Goal: Find specific page/section: Find specific page/section

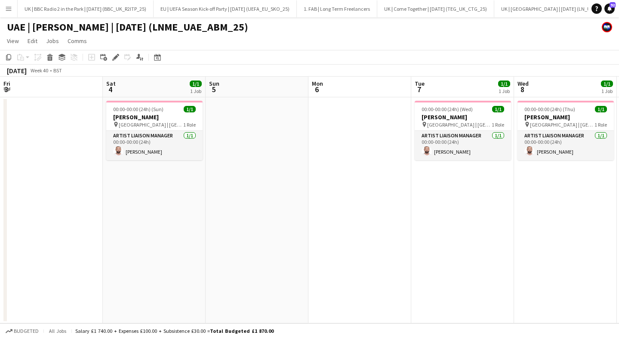
scroll to position [0, 240]
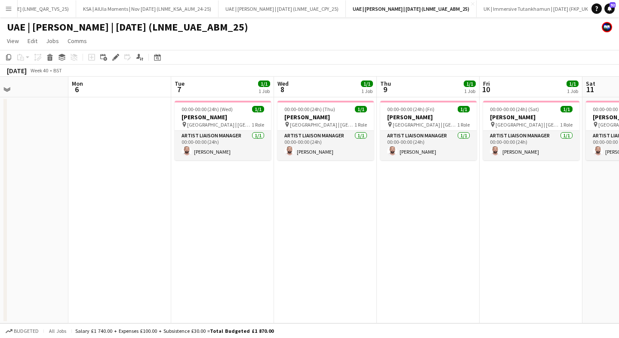
click at [15, 10] on button "Menu" at bounding box center [8, 8] width 17 height 17
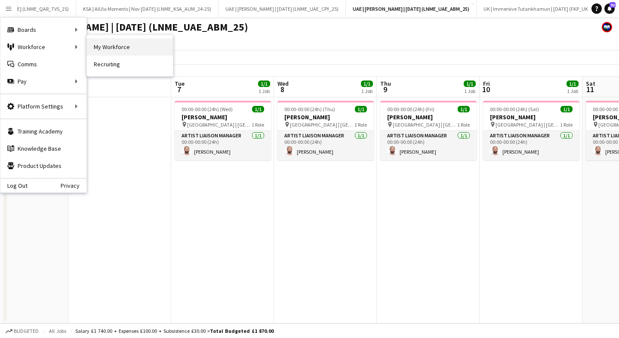
click at [111, 46] on link "My Workforce" at bounding box center [130, 46] width 86 height 17
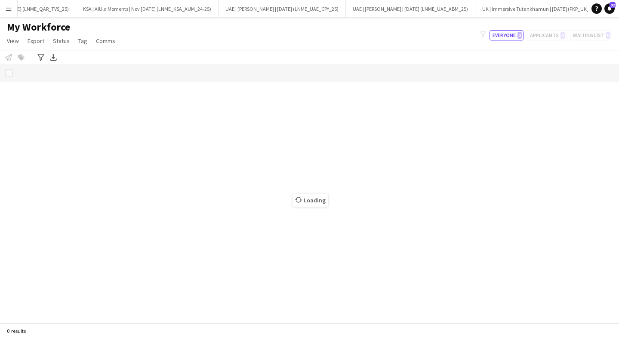
click at [10, 12] on button "Menu" at bounding box center [8, 8] width 17 height 17
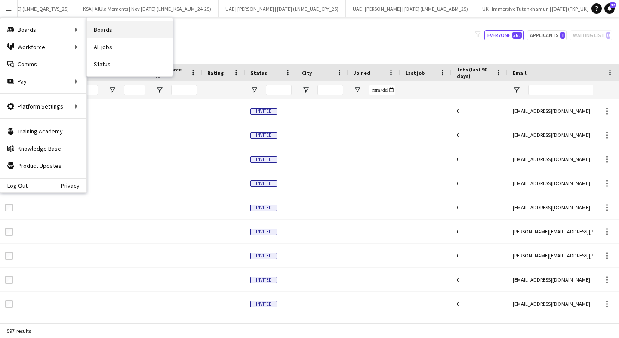
click at [106, 32] on link "Boards" at bounding box center [130, 29] width 86 height 17
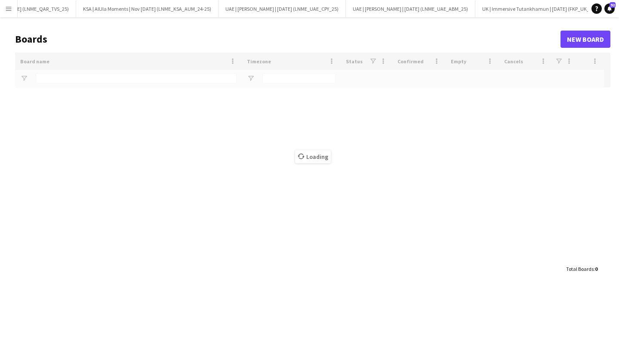
type input "****"
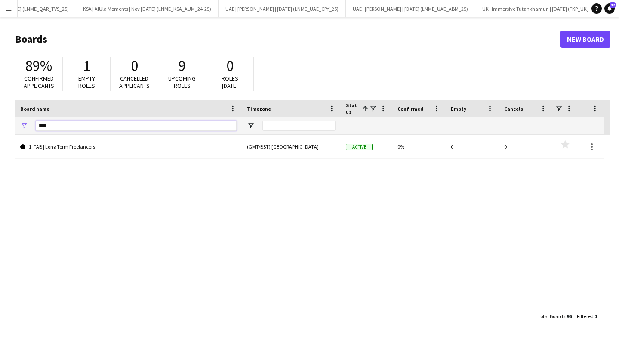
click at [80, 124] on input "****" at bounding box center [136, 125] width 201 height 10
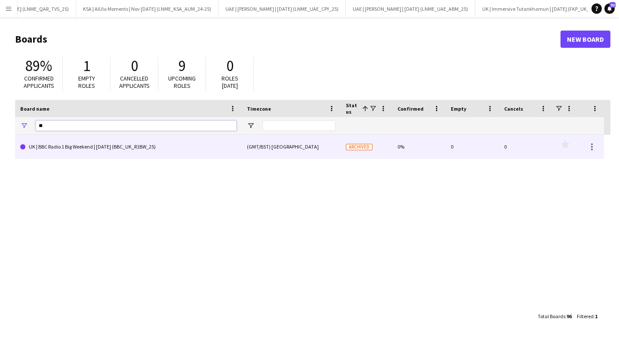
type input "**"
click at [89, 149] on link "UK | BBC Radio 1 Big Weekend | [DATE] (BBC_UK_R1BW_25)" at bounding box center [128, 147] width 216 height 24
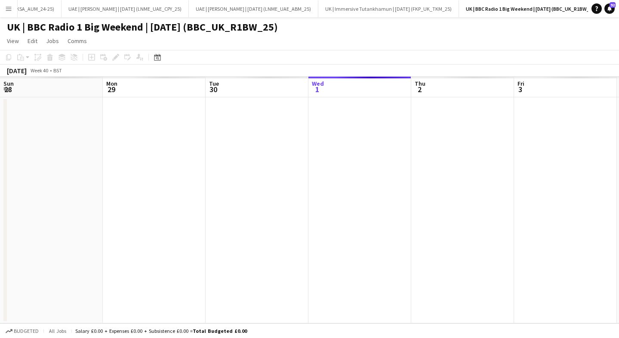
scroll to position [0, 206]
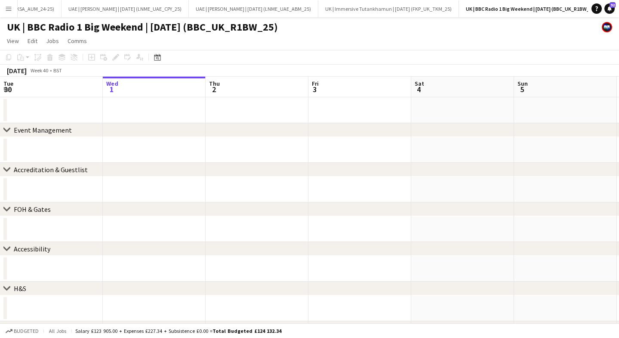
click at [10, 9] on app-icon "Menu" at bounding box center [8, 8] width 7 height 7
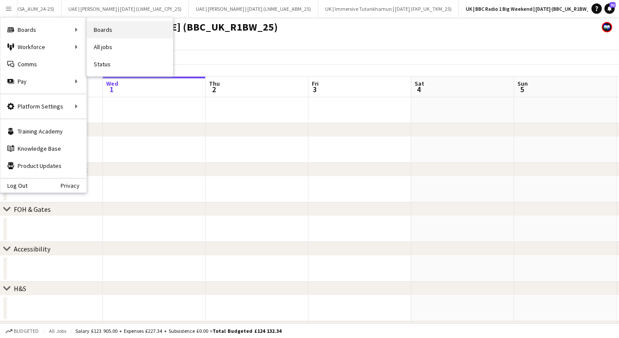
click at [116, 29] on link "Boards" at bounding box center [130, 29] width 86 height 17
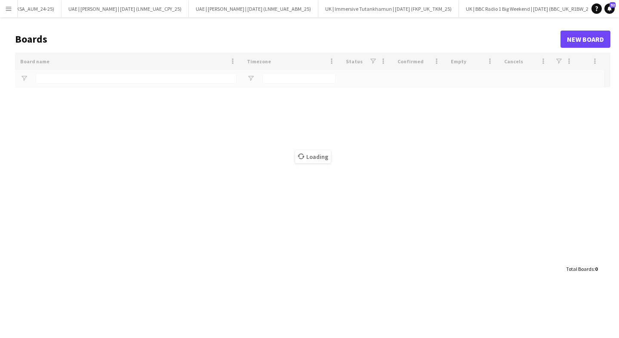
scroll to position [0, 950]
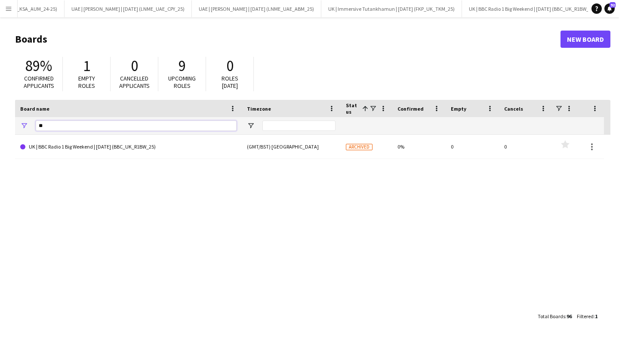
click at [49, 124] on input "**" at bounding box center [136, 125] width 201 height 10
type input "****"
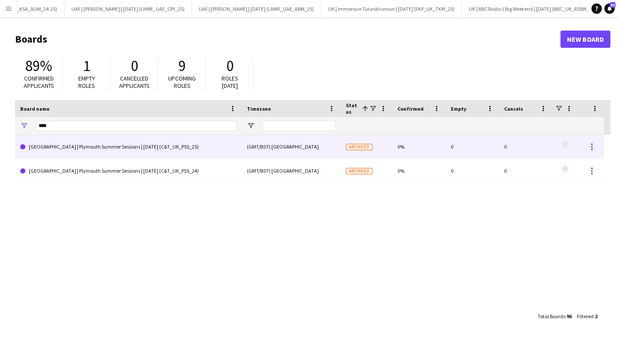
click at [65, 149] on link "[GEOGRAPHIC_DATA] | Plymouth Summer Sessions | [DATE] (C&T_UK_PSS_25)" at bounding box center [128, 147] width 216 height 24
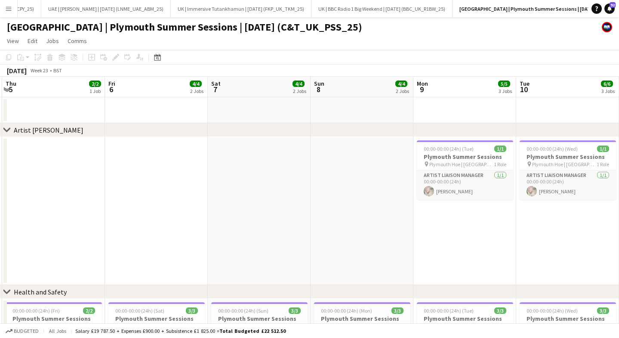
scroll to position [0, 335]
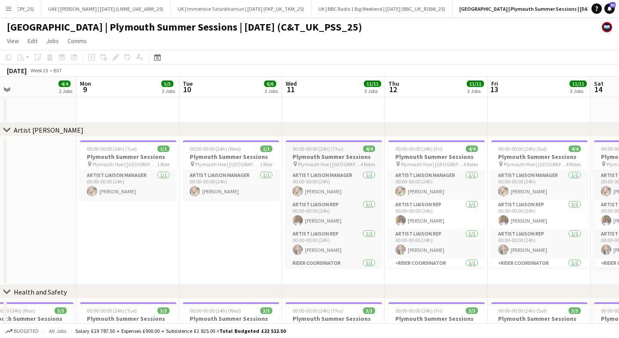
click at [306, 147] on span "00:00-00:00 (24h) (Thu)" at bounding box center [317, 148] width 51 height 6
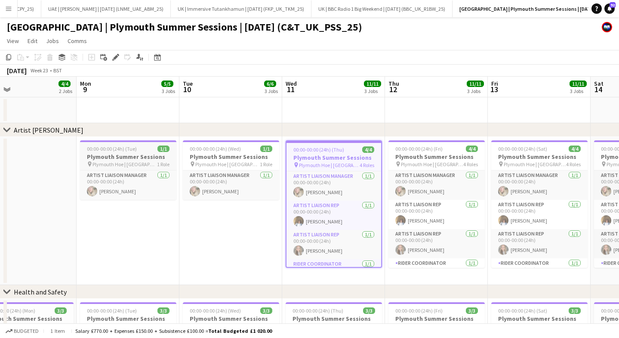
click at [113, 155] on h3 "Plymouth Summer Sessions" at bounding box center [128, 157] width 96 height 8
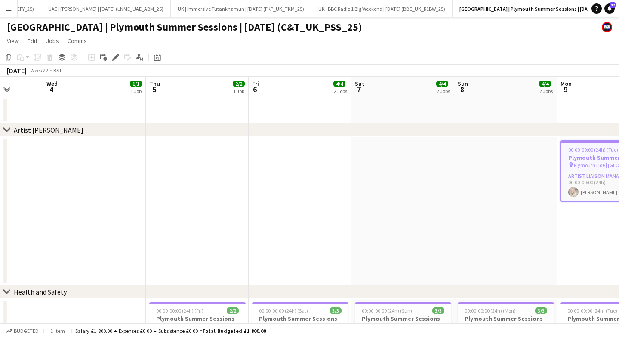
scroll to position [0, 388]
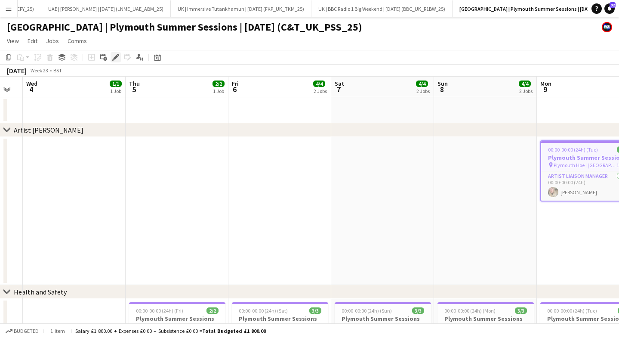
click at [115, 55] on icon "Edit" at bounding box center [115, 57] width 7 height 7
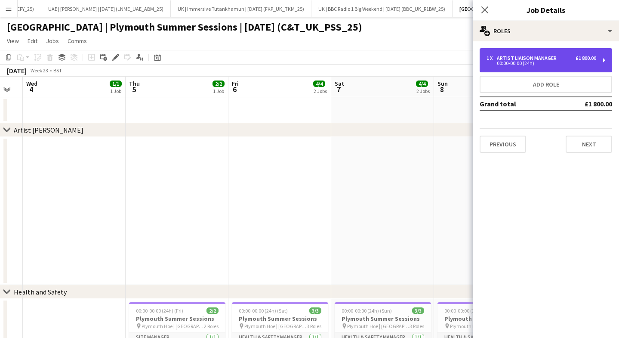
click at [501, 68] on div "1 x Artist Liaison Manager £1 800.00 00:00-00:00 (24h)" at bounding box center [545, 60] width 132 height 24
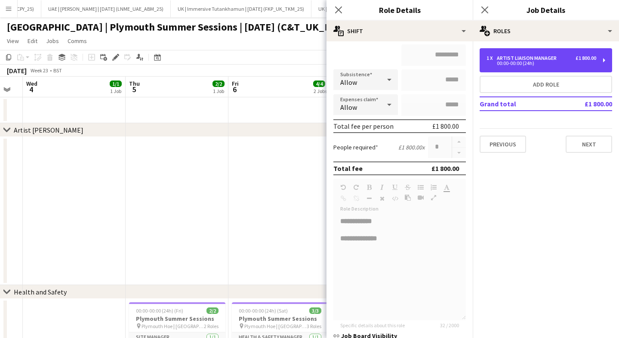
scroll to position [149, 0]
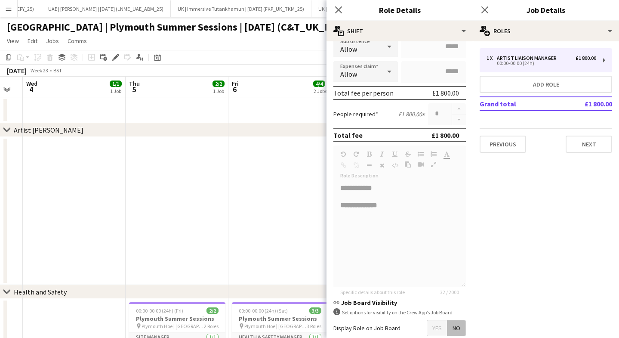
click at [8, 14] on button "Menu" at bounding box center [8, 8] width 17 height 17
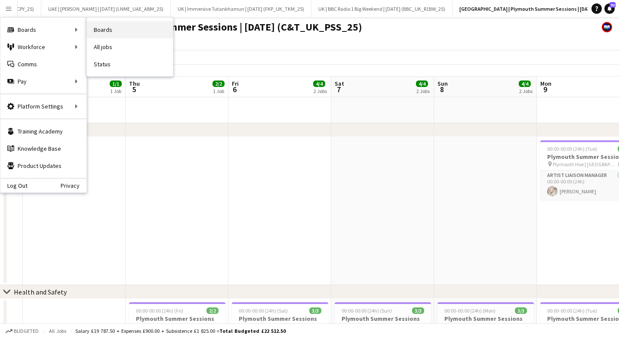
click at [126, 30] on link "Boards" at bounding box center [130, 29] width 86 height 17
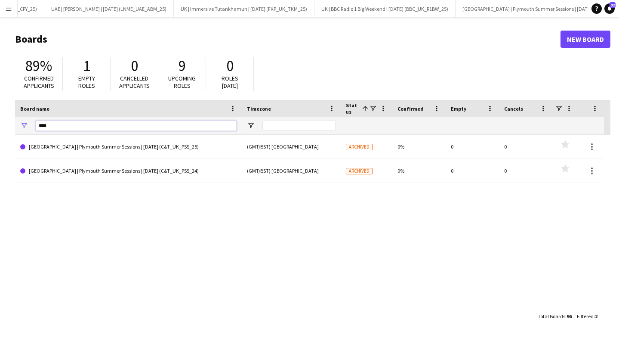
click at [50, 123] on input "****" at bounding box center [136, 125] width 201 height 10
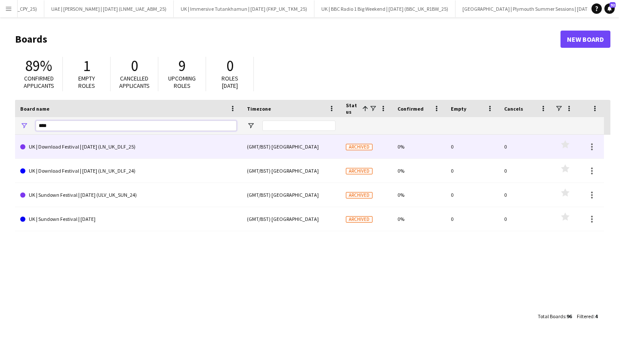
type input "****"
click at [55, 154] on link "UK | Download Festival | [DATE] (LN_UK_DLF_25)" at bounding box center [128, 147] width 216 height 24
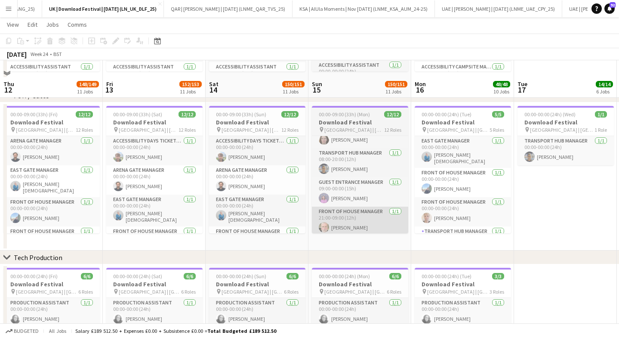
scroll to position [488, 0]
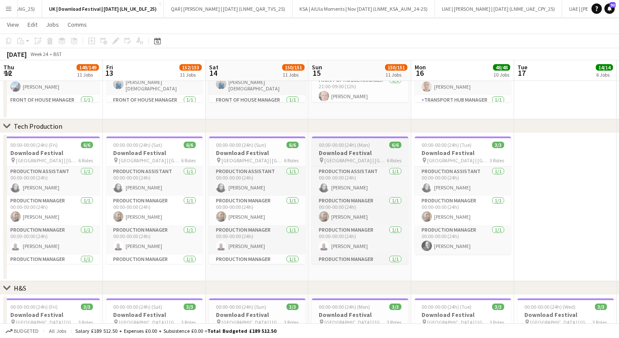
click at [343, 151] on h3 "Download Festival" at bounding box center [360, 153] width 96 height 8
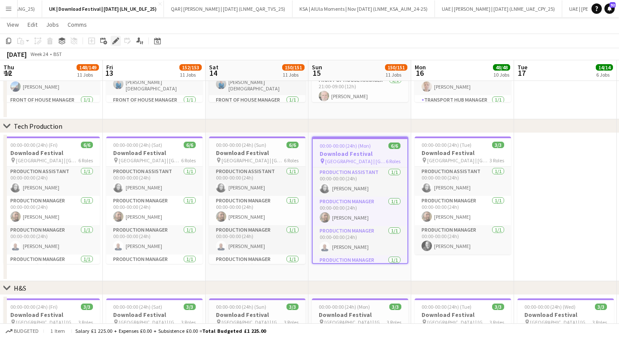
click at [114, 42] on icon at bounding box center [115, 41] width 5 height 5
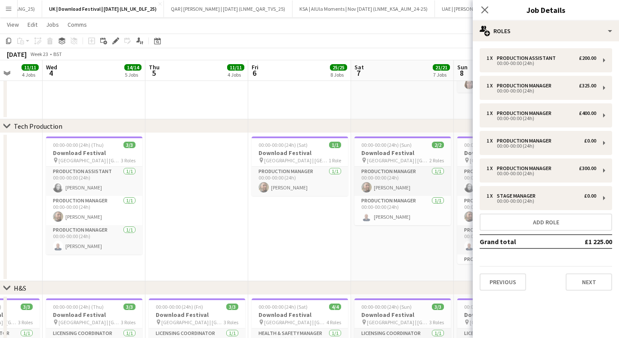
scroll to position [0, 201]
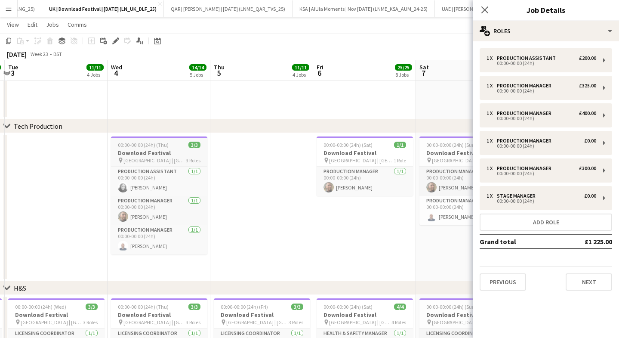
click at [156, 141] on app-job-card "00:00-00:00 (24h) (Thu) 3/3 Download Festival pin [GEOGRAPHIC_DATA] | [GEOGRAPH…" at bounding box center [159, 195] width 96 height 118
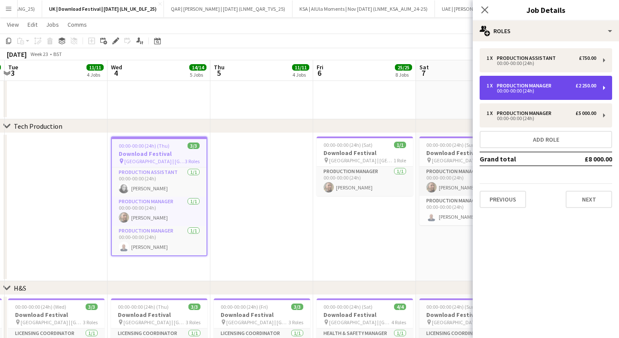
click at [518, 90] on div "00:00-00:00 (24h)" at bounding box center [541, 91] width 110 height 4
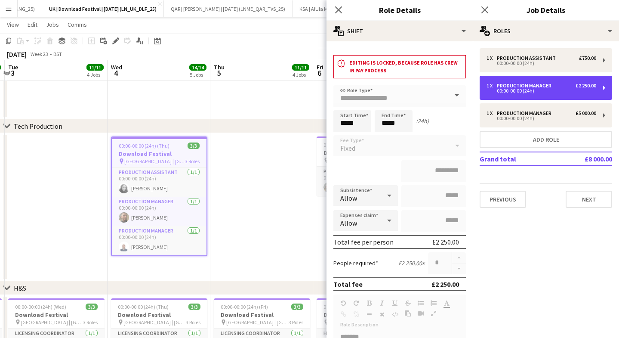
scroll to position [126, 0]
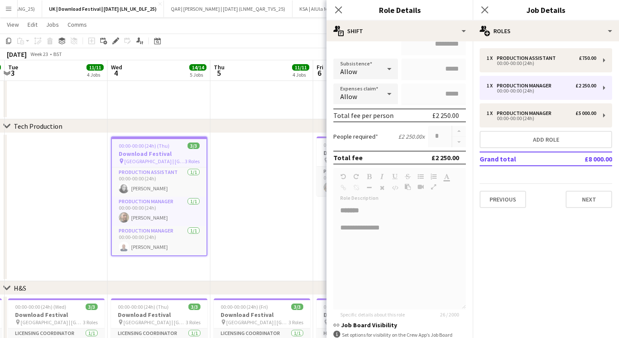
click at [6, 13] on button "Menu" at bounding box center [8, 8] width 17 height 17
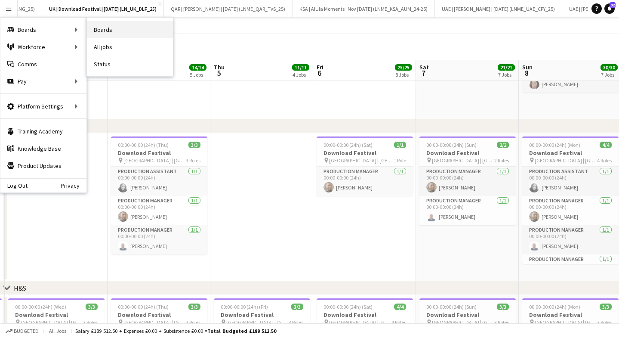
click at [114, 25] on link "Boards" at bounding box center [130, 29] width 86 height 17
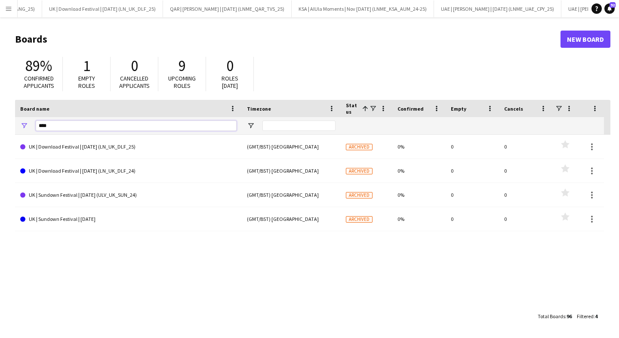
click at [65, 127] on input "****" at bounding box center [136, 125] width 201 height 10
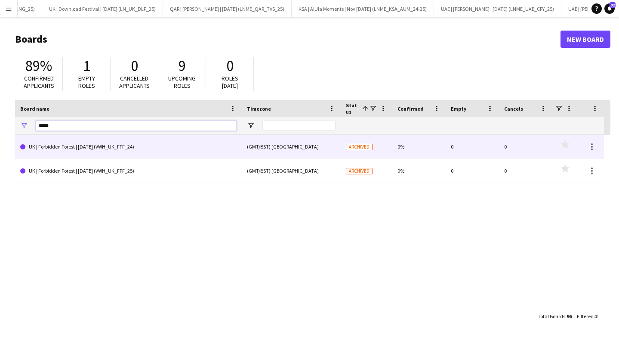
type input "*****"
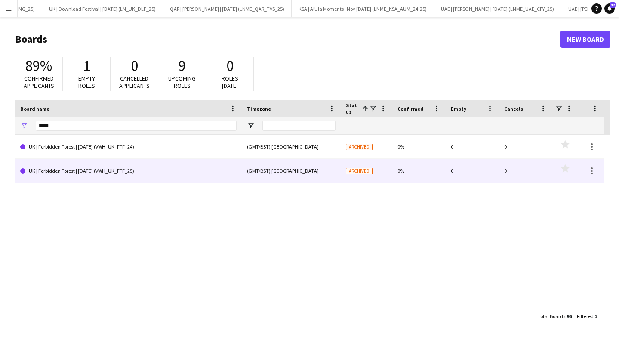
click at [66, 172] on link "UK | Forbidden Forest | [DATE] (VWH_UK_FFF_25)" at bounding box center [128, 171] width 216 height 24
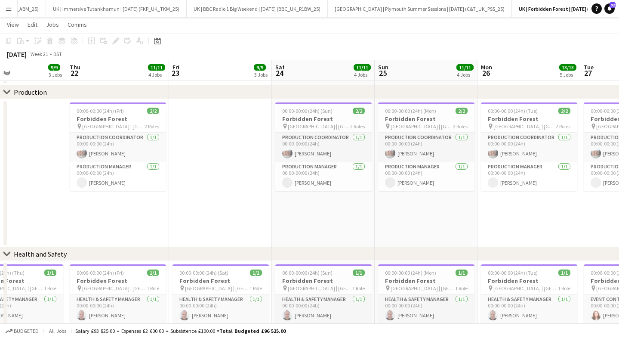
scroll to position [0, 203]
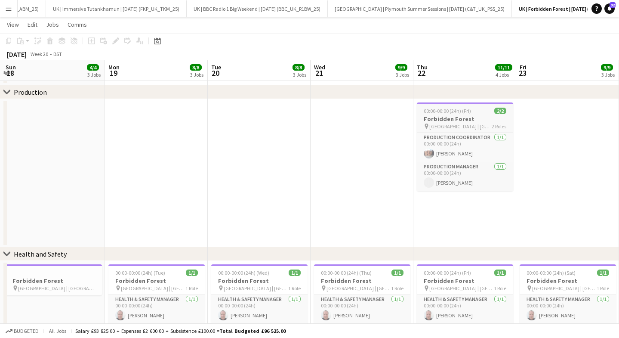
click at [464, 116] on h3 "Forbidden Forest" at bounding box center [465, 119] width 96 height 8
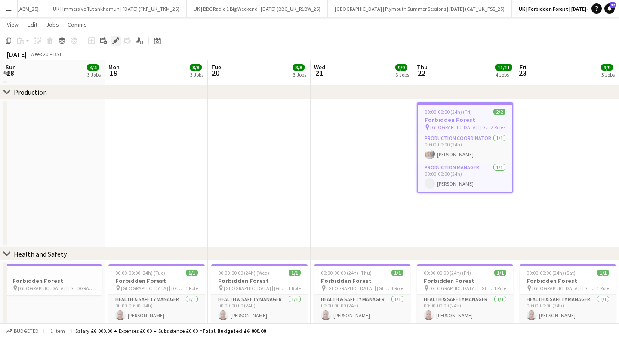
click at [118, 40] on icon "Edit" at bounding box center [115, 40] width 7 height 7
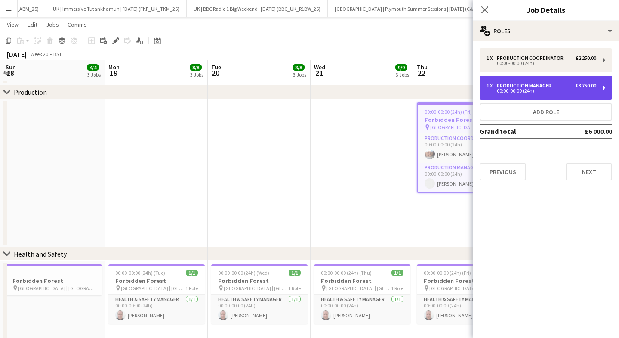
click at [523, 93] on div "00:00-00:00 (24h)" at bounding box center [541, 91] width 110 height 4
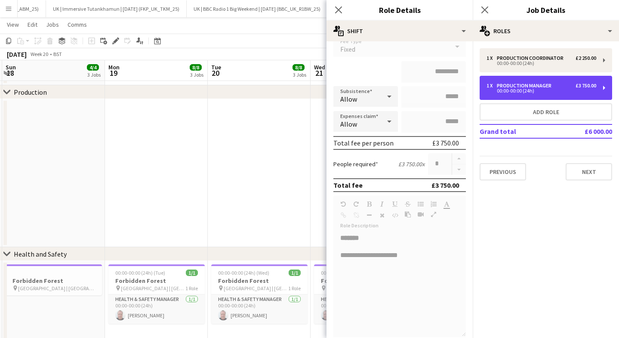
scroll to position [120, 0]
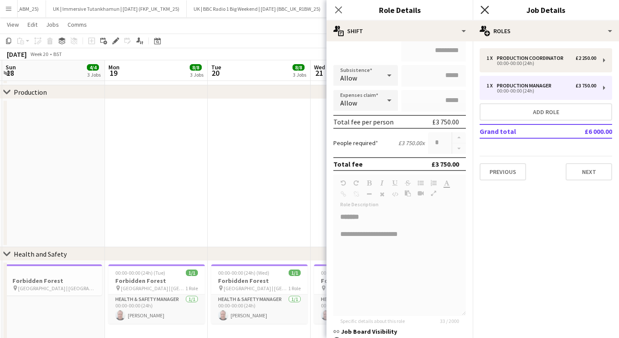
click at [484, 9] on icon at bounding box center [484, 10] width 8 height 8
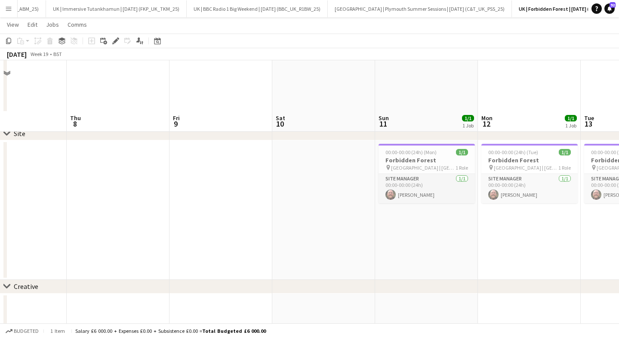
scroll to position [479, 0]
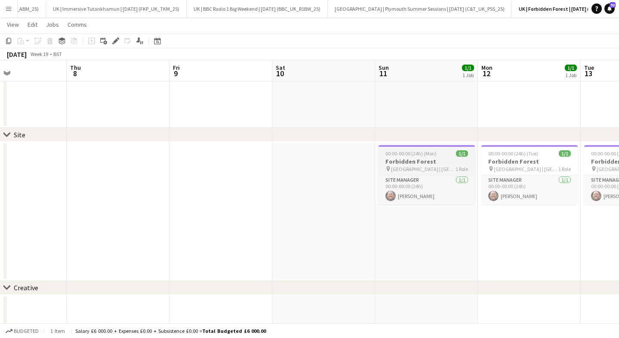
click at [395, 150] on span "00:00-00:00 (24h) (Mon)" at bounding box center [410, 153] width 51 height 6
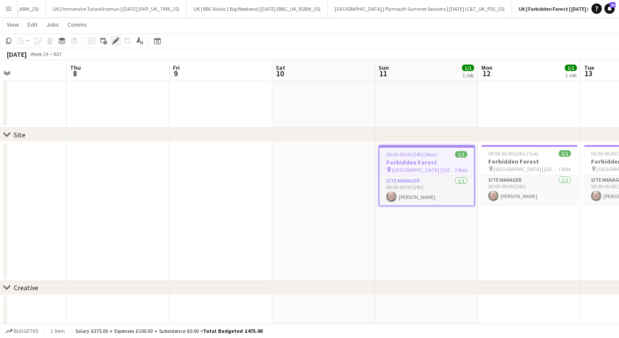
click at [114, 42] on icon at bounding box center [115, 41] width 5 height 5
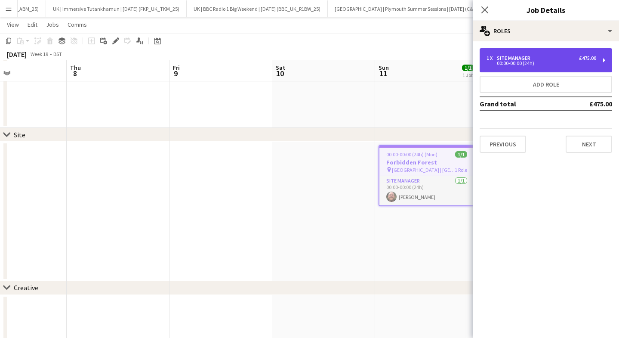
click at [517, 55] on div "Site Manager" at bounding box center [515, 58] width 37 height 6
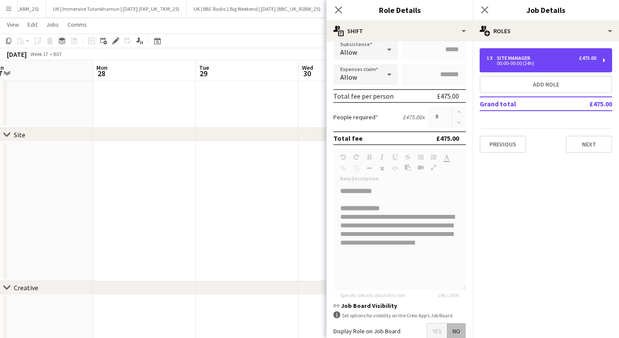
scroll to position [0, 381]
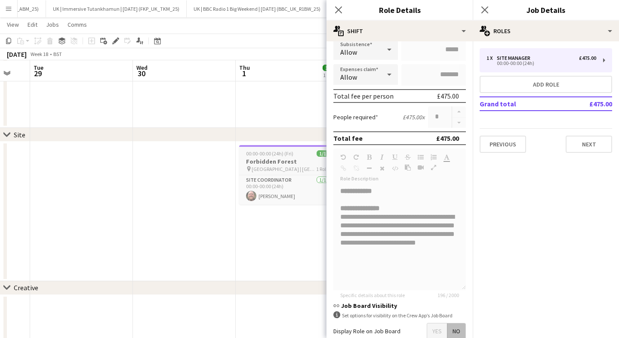
click at [269, 147] on app-job-card "00:00-00:00 (24h) (Fri) 1/1 Forbidden Forest pin [GEOGRAPHIC_DATA] | [GEOGRAPHI…" at bounding box center [287, 174] width 96 height 59
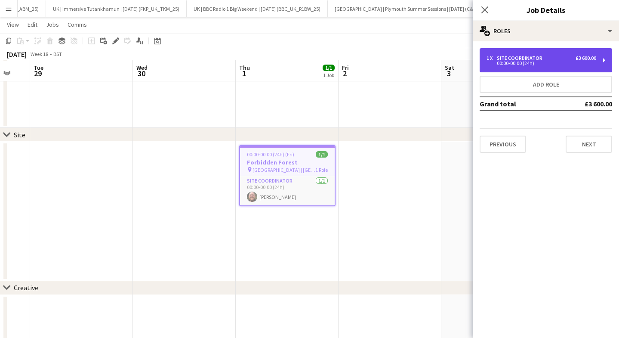
click at [556, 60] on div "1 x Site Coordinator £3 600.00" at bounding box center [541, 58] width 110 height 6
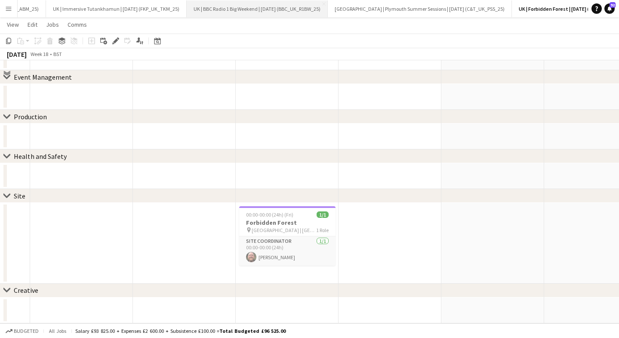
scroll to position [0, 0]
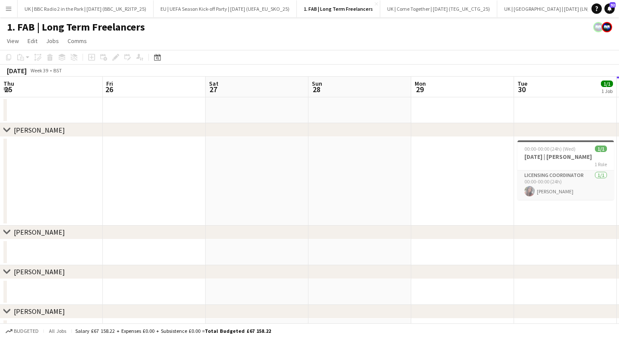
scroll to position [0, 197]
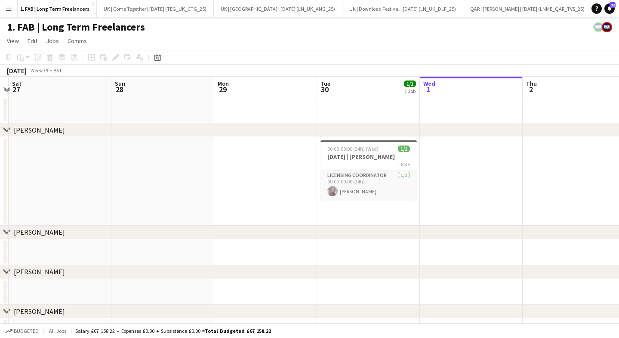
click at [10, 10] on app-icon "Menu" at bounding box center [8, 8] width 7 height 7
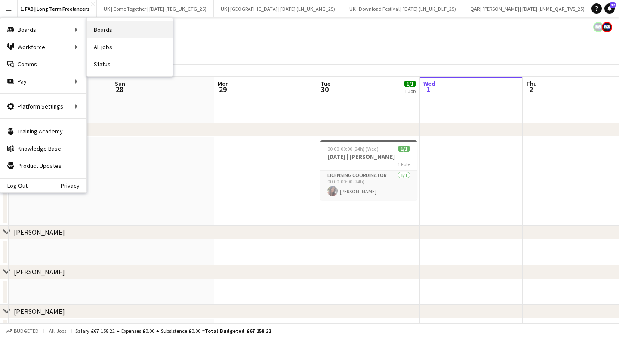
click at [111, 28] on link "Boards" at bounding box center [130, 29] width 86 height 17
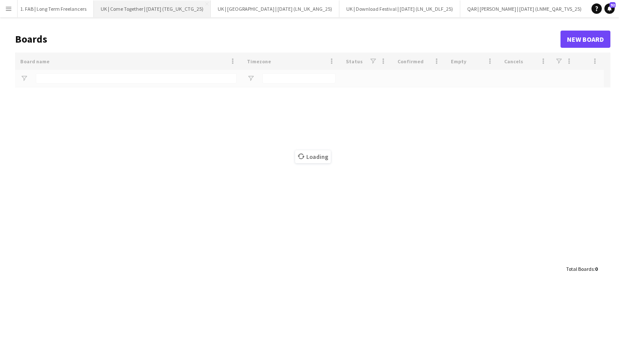
type input "*****"
